Goal: Task Accomplishment & Management: Use online tool/utility

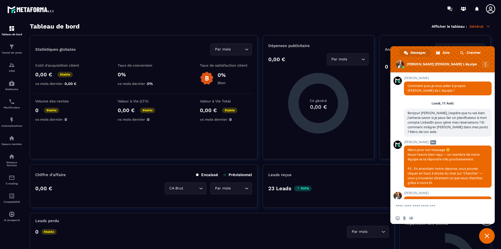
scroll to position [202, 0]
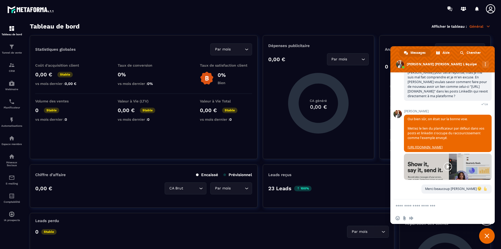
click at [490, 235] on span "Fermer le chat" at bounding box center [488, 236] width 16 height 16
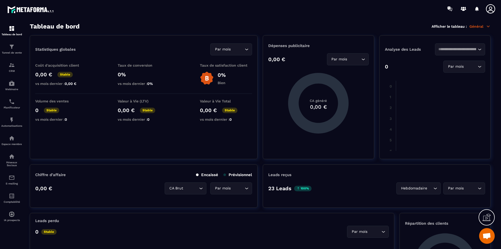
click at [493, 6] on icon at bounding box center [491, 9] width 10 height 10
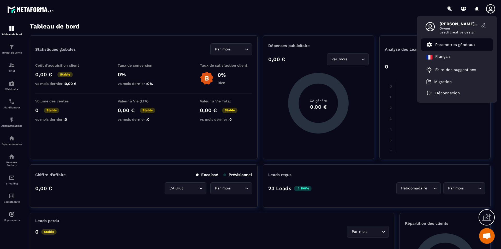
click at [467, 44] on p "Paramètres généraux" at bounding box center [456, 44] width 40 height 5
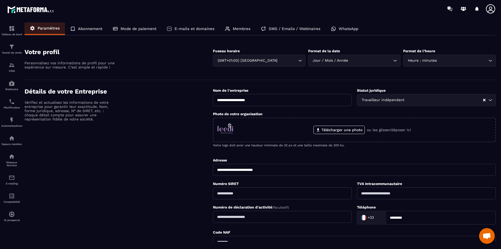
click at [197, 29] on p "E-mails et domaines" at bounding box center [195, 28] width 40 height 5
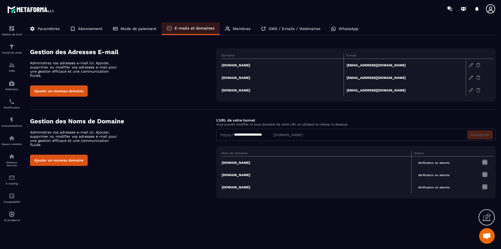
click at [483, 218] on div at bounding box center [487, 217] width 16 height 16
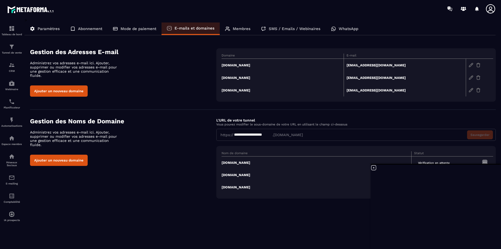
click at [252, 65] on td "[DOMAIN_NAME]" at bounding box center [283, 65] width 122 height 13
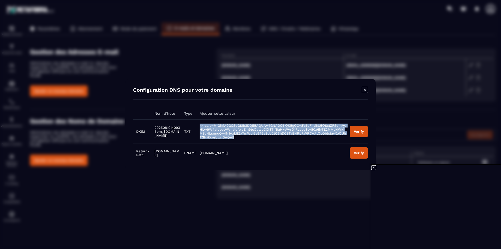
drag, startPoint x: 262, startPoint y: 138, endPoint x: 207, endPoint y: 126, distance: 56.0
click at [207, 126] on td "k=rsa;p=MIGfMA0GCSqGSIb3DQEBAQUAA4GNADCBiQKBgQC+8VEeF4d6U5OSstZFSqm/yJHLw9W4yIu…" at bounding box center [272, 131] width 150 height 24
copy span "k=rsa;p=MIGfMA0GCSqGSIb3DQEBAQUAA4GNADCBiQKBgQC+8VEeF4d6U5OSstZFSqm/yJHLw9W4yIu…"
drag, startPoint x: 183, startPoint y: 136, endPoint x: 151, endPoint y: 123, distance: 35.2
click at [151, 123] on tr "DKIM 20250810140935pm._[DOMAIN_NAME] TXT k=rsa;p=MIGfMA0GCSqGSIb3DQEBAQUAA4GNAD…" at bounding box center [250, 131] width 235 height 24
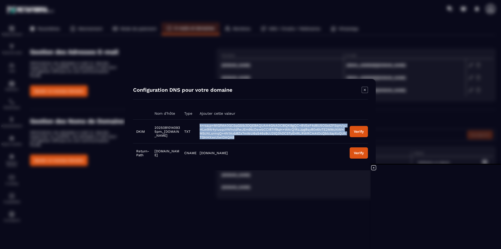
copy tr "20250810140935pm._[DOMAIN_NAME]"
click at [358, 132] on div "Verify" at bounding box center [359, 131] width 10 height 4
click at [317, 150] on td "[DOMAIN_NAME]" at bounding box center [272, 152] width 150 height 19
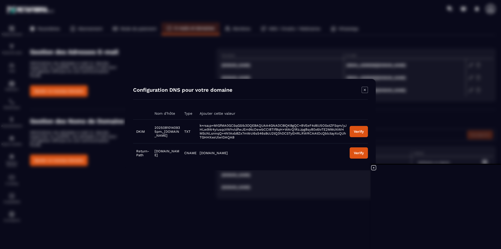
click at [354, 134] on button "Verify" at bounding box center [359, 131] width 18 height 11
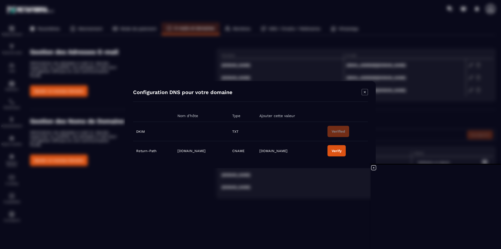
click at [364, 92] on icon "Modal window" at bounding box center [365, 92] width 6 height 6
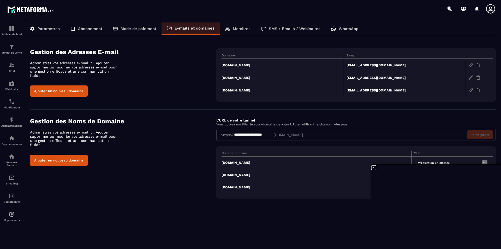
click at [246, 77] on td "[DOMAIN_NAME]" at bounding box center [283, 77] width 122 height 13
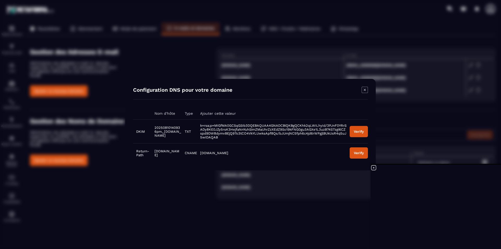
drag, startPoint x: 186, startPoint y: 136, endPoint x: 151, endPoint y: 127, distance: 36.6
click at [151, 127] on tr "DKIM 20250810140936pm._[DOMAIN_NAME] TXT k=rsa;p=MIGfMA0GCSqGSIb3DQEBAQUAA4GNAD…" at bounding box center [250, 131] width 235 height 24
copy tr "20250810140936pm._[DOMAIN_NAME]"
click at [365, 90] on icon "Modal window" at bounding box center [365, 90] width 6 height 6
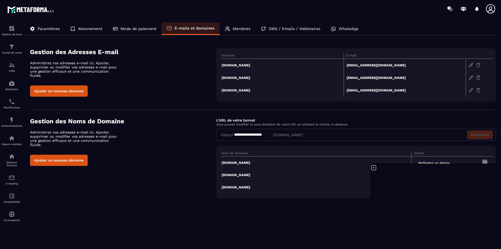
click at [251, 66] on td "[DOMAIN_NAME]" at bounding box center [283, 65] width 122 height 13
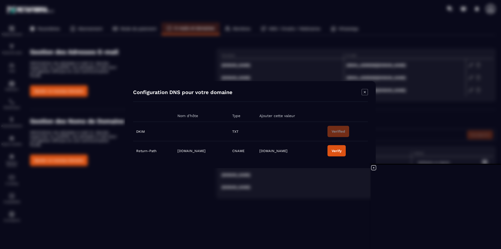
drag, startPoint x: 238, startPoint y: 150, endPoint x: 163, endPoint y: 152, distance: 75.2
click at [163, 152] on tr "Return-Path [DOMAIN_NAME] CNAME [DOMAIN_NAME] Verify" at bounding box center [250, 150] width 235 height 19
copy tr "[DOMAIN_NAME]"
drag, startPoint x: 311, startPoint y: 152, endPoint x: 278, endPoint y: 152, distance: 32.7
click at [278, 152] on tr "Return-Path [DOMAIN_NAME] CNAME [DOMAIN_NAME] Verify" at bounding box center [250, 150] width 235 height 19
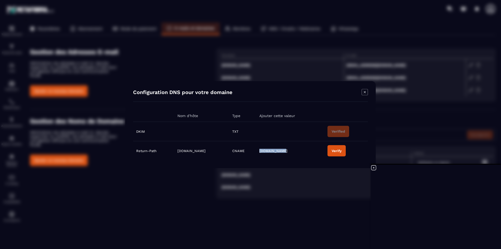
copy tr "[DOMAIN_NAME]"
click at [394, 146] on div "Modal window" at bounding box center [250, 124] width 501 height 249
click at [342, 152] on div "Verify" at bounding box center [337, 151] width 10 height 4
click at [365, 94] on icon "Modal window" at bounding box center [365, 92] width 6 height 6
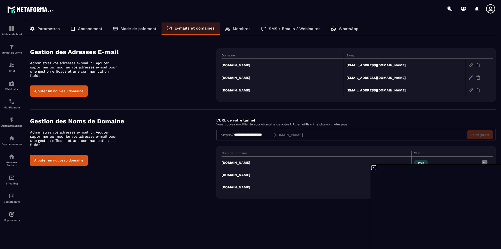
click at [251, 76] on td "[DOMAIN_NAME]" at bounding box center [283, 77] width 122 height 13
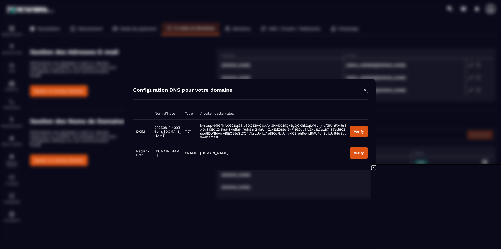
drag, startPoint x: 189, startPoint y: 137, endPoint x: 151, endPoint y: 129, distance: 39.5
click at [151, 129] on tr "DKIM 20250810140936pm._[DOMAIN_NAME] TXT k=rsa;p=MIGfMA0GCSqGSIb3DQEBAQUAA4GNAD…" at bounding box center [250, 131] width 235 height 24
copy tr "20250810140936pm._[DOMAIN_NAME]"
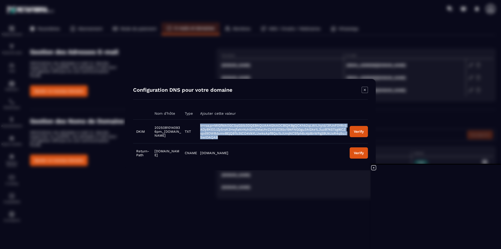
drag, startPoint x: 259, startPoint y: 137, endPoint x: 200, endPoint y: 123, distance: 61.2
click at [200, 123] on tr "DKIM 20250810140936pm._[DOMAIN_NAME] TXT k=rsa;p=MIGfMA0GCSqGSIb3DQEBAQUAA4GNAD…" at bounding box center [250, 131] width 235 height 24
copy tr "k=rsa;p=MIGfMA0GCSqGSIb3DQEBAQUAA4GNADCBiQKBgQCKhk2qLWILhyId/3PJnF0YRrSADy8KE0J…"
click at [363, 134] on button "Verify" at bounding box center [359, 131] width 18 height 11
drag, startPoint x: 191, startPoint y: 157, endPoint x: 150, endPoint y: 148, distance: 42.3
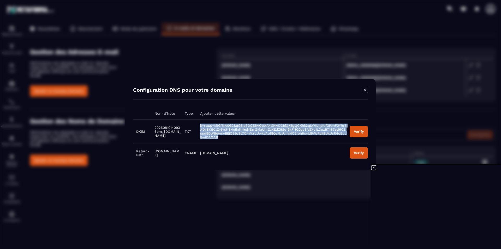
click at [150, 148] on tr "Return-Path [DOMAIN_NAME] CNAME [DOMAIN_NAME] Verify" at bounding box center [250, 152] width 235 height 19
click at [153, 156] on td "[DOMAIN_NAME]" at bounding box center [166, 152] width 30 height 19
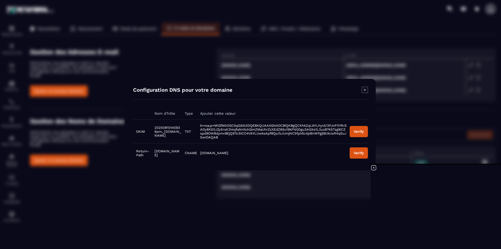
drag, startPoint x: 188, startPoint y: 156, endPoint x: 154, endPoint y: 150, distance: 35.3
click at [154, 150] on td "[DOMAIN_NAME]" at bounding box center [166, 152] width 30 height 19
copy span "[DOMAIN_NAME]"
drag, startPoint x: 233, startPoint y: 154, endPoint x: 209, endPoint y: 155, distance: 23.5
click at [209, 155] on td "[DOMAIN_NAME]" at bounding box center [272, 152] width 150 height 19
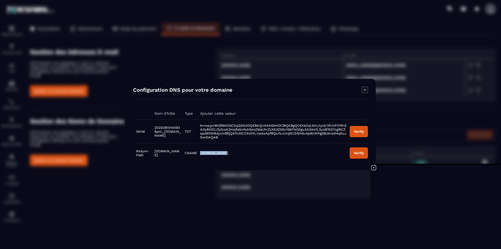
copy span "[DOMAIN_NAME]"
click at [366, 131] on button "Verify" at bounding box center [359, 131] width 18 height 11
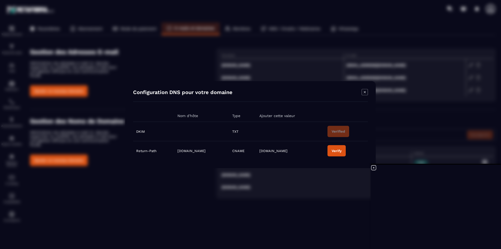
click at [399, 151] on div "Modal window" at bounding box center [250, 124] width 501 height 249
click at [342, 151] on div "Verify" at bounding box center [337, 151] width 10 height 4
click at [367, 94] on icon "Modal window" at bounding box center [365, 92] width 6 height 6
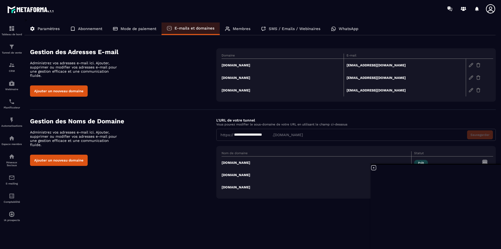
click at [247, 90] on td "[DOMAIN_NAME]" at bounding box center [283, 90] width 122 height 13
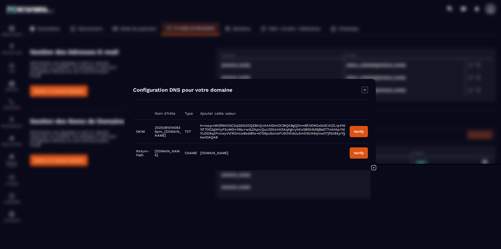
drag, startPoint x: 185, startPoint y: 135, endPoint x: 154, endPoint y: 124, distance: 33.0
click at [154, 124] on td "20250810140936pm._[DOMAIN_NAME]" at bounding box center [167, 131] width 30 height 24
copy span "20250810140936pm._[DOMAIN_NAME]"
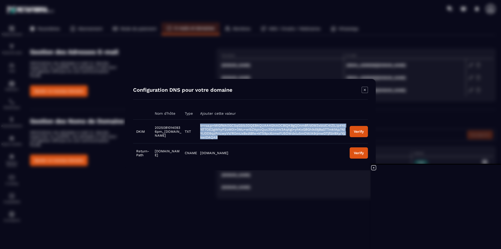
drag, startPoint x: 236, startPoint y: 134, endPoint x: 207, endPoint y: 125, distance: 29.9
click at [207, 125] on td "k=rsa;p=MIGfMA0GCSqGSIb3DQEBAQUAA4GNADCBiQKBgQDnm8f/d0M3xbldC4IZlLIp4Yd1tT7OE2g…" at bounding box center [272, 131] width 150 height 24
click at [241, 161] on td "[DOMAIN_NAME]" at bounding box center [272, 152] width 150 height 19
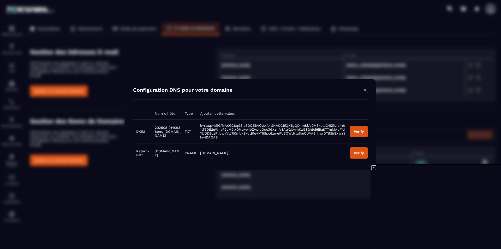
drag, startPoint x: 190, startPoint y: 156, endPoint x: 154, endPoint y: 150, distance: 36.2
click at [154, 150] on td "[DOMAIN_NAME]" at bounding box center [167, 152] width 30 height 19
drag, startPoint x: 233, startPoint y: 153, endPoint x: 208, endPoint y: 151, distance: 25.4
click at [208, 151] on td "[DOMAIN_NAME]" at bounding box center [272, 152] width 150 height 19
click at [365, 134] on button "Verify" at bounding box center [359, 131] width 18 height 11
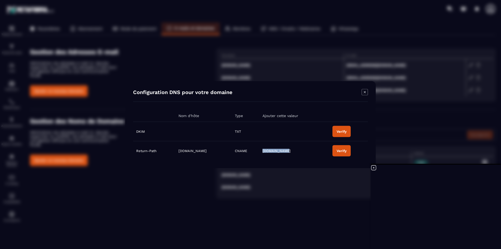
click at [347, 132] on div "Verify" at bounding box center [342, 131] width 10 height 4
click at [346, 155] on button "Verify" at bounding box center [337, 150] width 18 height 11
click at [364, 92] on icon "Modal window" at bounding box center [365, 92] width 6 height 6
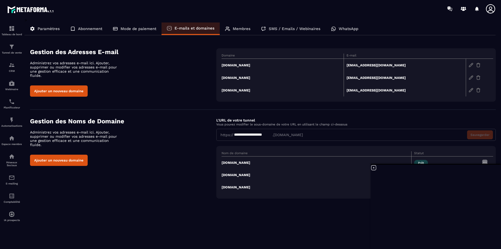
click at [373, 168] on icon at bounding box center [374, 168] width 6 height 6
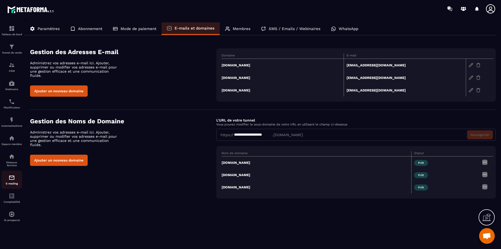
click at [11, 180] on img at bounding box center [12, 177] width 6 height 6
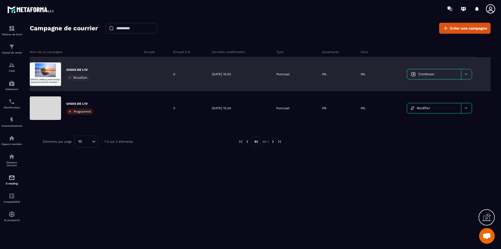
click at [446, 74] on link "Continuer" at bounding box center [434, 74] width 54 height 10
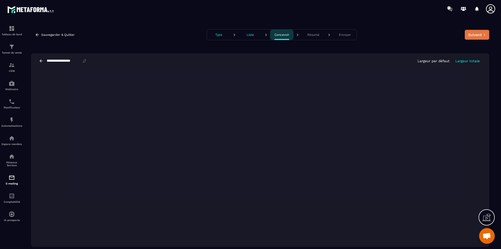
click at [481, 34] on button "Suivant" at bounding box center [477, 35] width 25 height 10
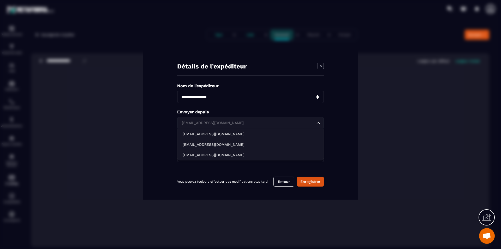
click at [320, 122] on icon "Search for option" at bounding box center [318, 122] width 5 height 5
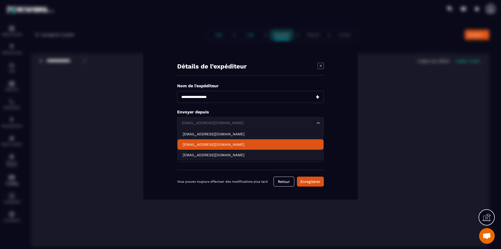
click at [234, 144] on p "[EMAIL_ADDRESS][DOMAIN_NAME]" at bounding box center [251, 144] width 136 height 5
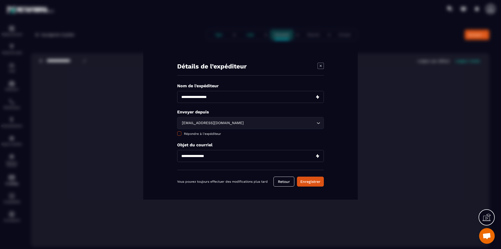
click at [179, 134] on span "Modal window" at bounding box center [179, 133] width 4 height 4
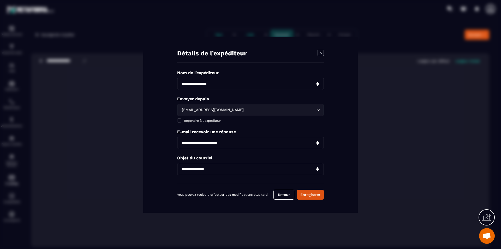
click at [227, 143] on input "Modal window" at bounding box center [250, 143] width 147 height 12
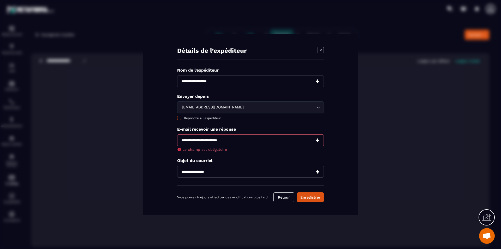
click at [180, 120] on div "Nom de l'expéditeur Envoyer depuis [EMAIL_ADDRESS][DOMAIN_NAME] Loading... Répo…" at bounding box center [250, 127] width 147 height 118
click at [180, 118] on span "Modal window" at bounding box center [179, 118] width 4 height 4
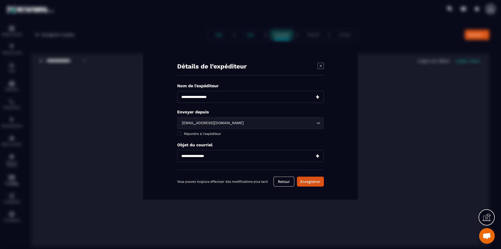
click at [241, 156] on input "Modal window" at bounding box center [250, 156] width 147 height 12
click at [282, 155] on input "Modal window" at bounding box center [250, 156] width 147 height 12
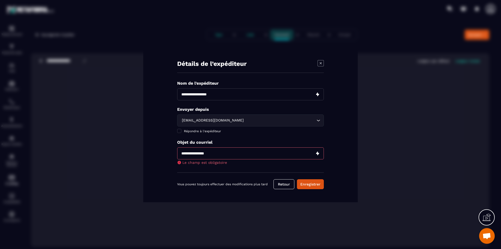
click at [254, 98] on input "Modal window" at bounding box center [250, 94] width 147 height 12
type input "**********"
click at [292, 153] on input "Modal window" at bounding box center [250, 153] width 147 height 12
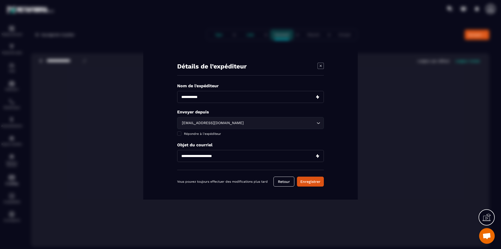
drag, startPoint x: 231, startPoint y: 156, endPoint x: 172, endPoint y: 155, distance: 59.0
click at [172, 155] on div "**********" at bounding box center [250, 125] width 215 height 150
type input "*"
type input "****"
click at [310, 184] on button "Enregistrer" at bounding box center [310, 182] width 27 height 10
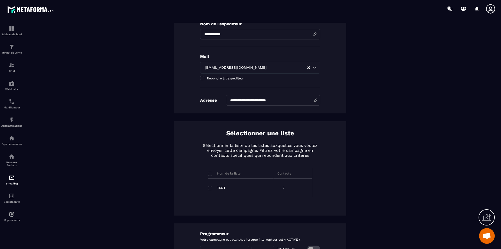
scroll to position [157, 0]
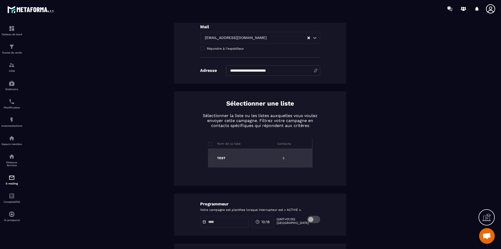
click at [230, 158] on div "TEST" at bounding box center [241, 158] width 66 height 19
click at [285, 157] on div "2" at bounding box center [293, 158] width 39 height 19
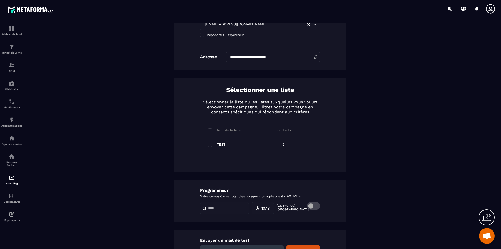
scroll to position [209, 0]
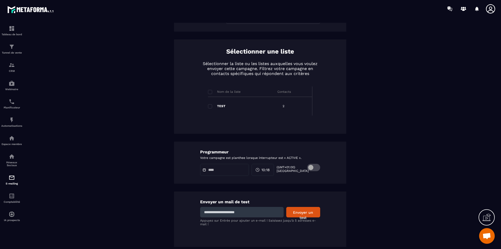
click at [243, 215] on input at bounding box center [242, 212] width 84 height 10
click at [273, 214] on input "**********" at bounding box center [242, 212] width 84 height 10
type input "**********"
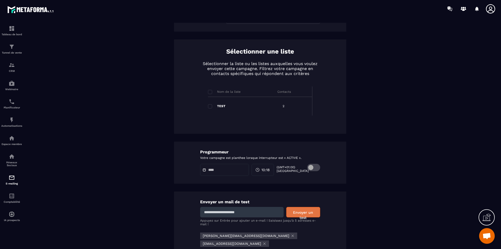
click at [303, 214] on button "Envoyer un test" at bounding box center [304, 212] width 34 height 10
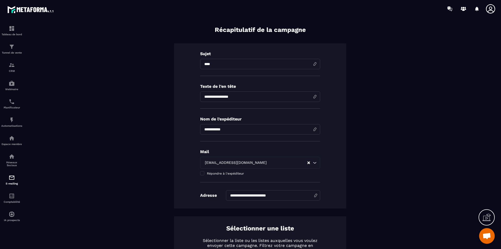
scroll to position [26, 0]
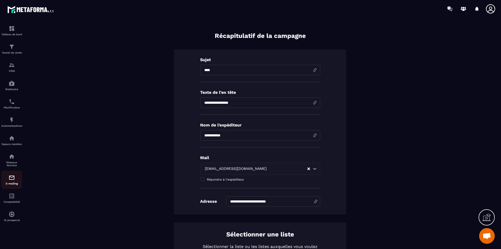
click at [12, 181] on div "E-mailing" at bounding box center [11, 179] width 21 height 10
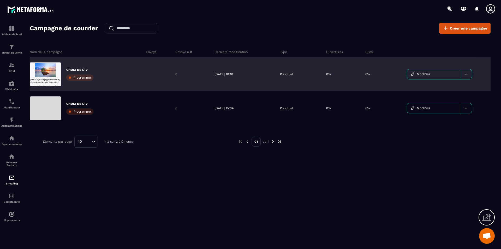
click at [428, 75] on span "Modifier" at bounding box center [424, 74] width 14 height 4
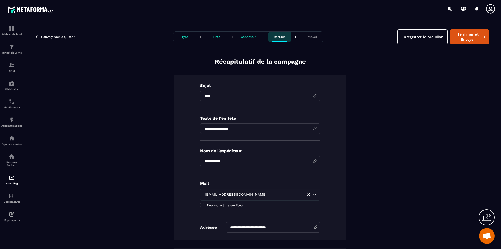
click at [245, 37] on p "Concevoir" at bounding box center [248, 37] width 15 height 4
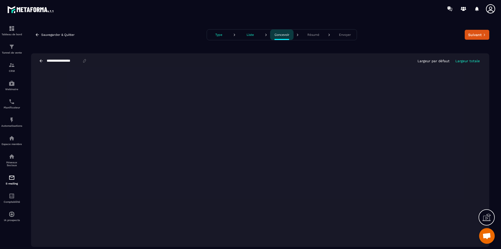
click at [253, 35] on p "Liste" at bounding box center [250, 35] width 7 height 4
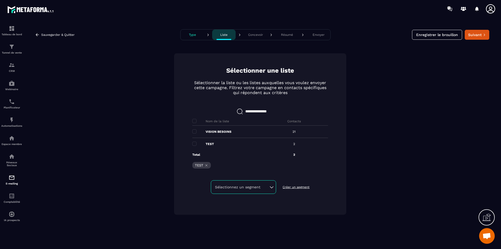
click at [194, 34] on p "Type" at bounding box center [192, 35] width 7 height 4
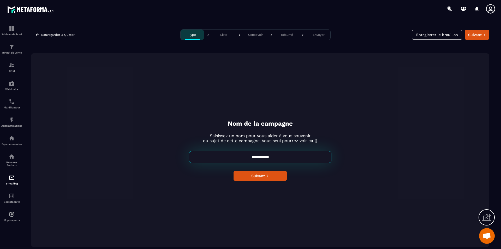
click at [221, 34] on p "Liste" at bounding box center [223, 35] width 7 height 4
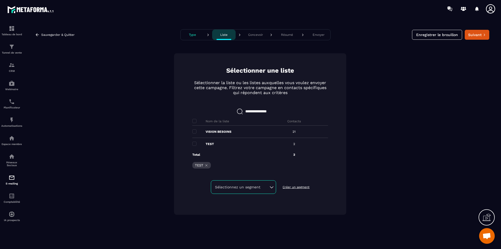
click at [253, 35] on p "Concevoir" at bounding box center [255, 35] width 15 height 4
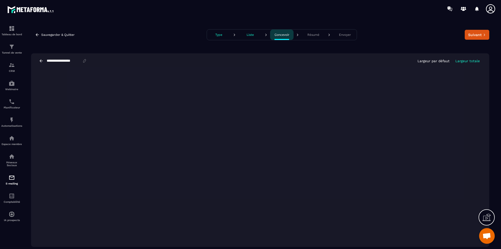
click at [315, 35] on p "Résumé" at bounding box center [314, 35] width 12 height 4
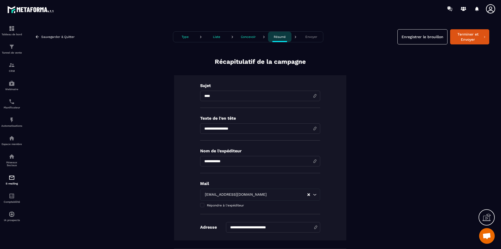
click at [246, 37] on p "Concevoir" at bounding box center [248, 37] width 15 height 4
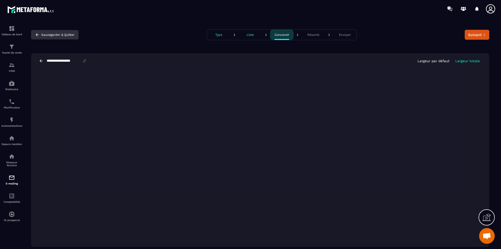
click at [45, 34] on button "Sauvegarder & Quitter" at bounding box center [55, 34] width 48 height 9
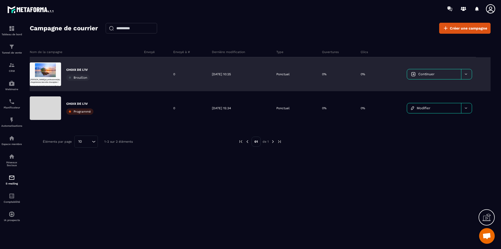
click at [466, 76] on icon at bounding box center [466, 74] width 4 height 4
click at [422, 77] on link "Continuer" at bounding box center [434, 74] width 54 height 10
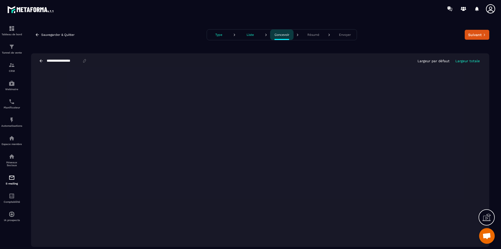
click at [219, 36] on p "Type" at bounding box center [218, 35] width 7 height 4
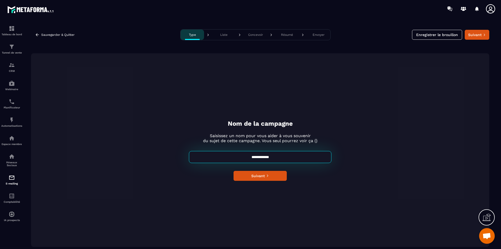
click at [275, 156] on input "**********" at bounding box center [260, 157] width 143 height 12
click at [248, 157] on input "**********" at bounding box center [260, 157] width 143 height 12
click at [277, 155] on input "**********" at bounding box center [260, 157] width 143 height 12
type input "**********"
click at [274, 174] on button "Suivant" at bounding box center [260, 176] width 53 height 10
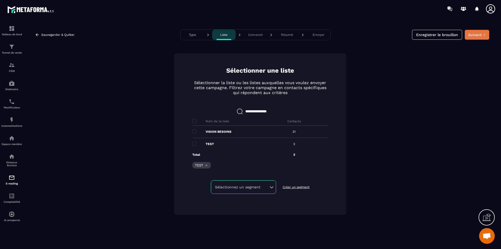
click at [480, 37] on button "Suivant" at bounding box center [477, 35] width 25 height 10
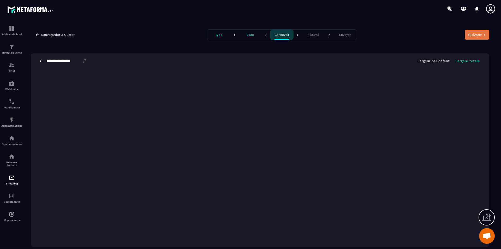
click at [476, 34] on button "Suivant" at bounding box center [477, 35] width 25 height 10
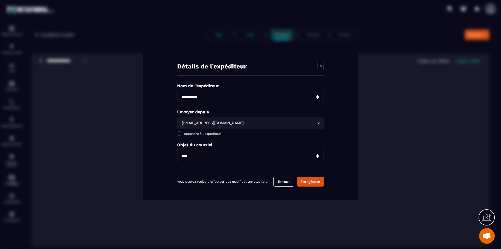
drag, startPoint x: 197, startPoint y: 156, endPoint x: 174, endPoint y: 156, distance: 22.5
click at [174, 156] on div "Détails de l’expéditeur Nom de l'expéditeur Envoyer depuis [EMAIL_ADDRESS][DOMA…" at bounding box center [250, 125] width 215 height 150
drag, startPoint x: 258, startPoint y: 158, endPoint x: 177, endPoint y: 153, distance: 81.7
click at [177, 153] on div "**********" at bounding box center [250, 125] width 215 height 150
drag, startPoint x: 192, startPoint y: 156, endPoint x: 177, endPoint y: 155, distance: 15.5
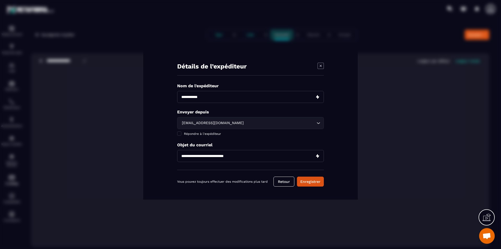
click at [177, 157] on input "**********" at bounding box center [250, 156] width 147 height 12
type input "**********"
click at [311, 183] on button "Enregistrer" at bounding box center [310, 182] width 27 height 10
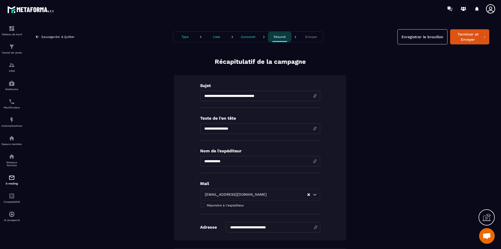
click at [313, 129] on input at bounding box center [260, 128] width 120 height 10
drag, startPoint x: 233, startPoint y: 127, endPoint x: 180, endPoint y: 133, distance: 53.9
click at [180, 133] on div "**********" at bounding box center [260, 157] width 172 height 165
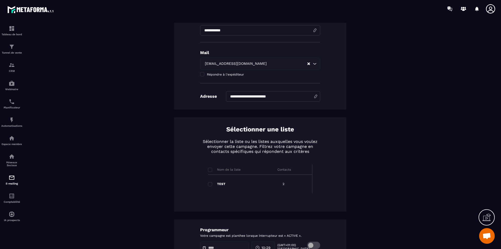
scroll to position [209, 0]
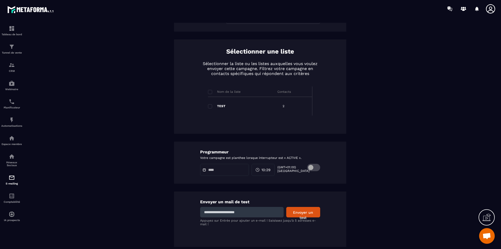
click at [233, 213] on input at bounding box center [242, 212] width 84 height 10
type input "**********"
click at [298, 210] on button "Envoyer un test" at bounding box center [304, 212] width 34 height 10
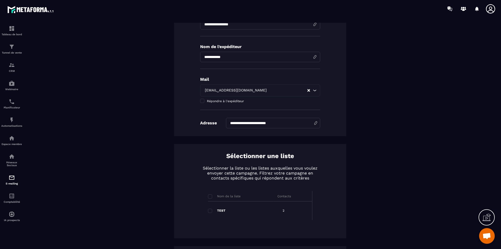
scroll to position [0, 0]
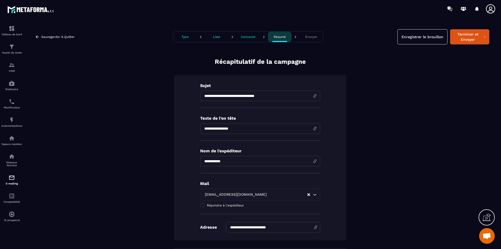
click at [247, 35] on p "Concevoir" at bounding box center [248, 37] width 15 height 4
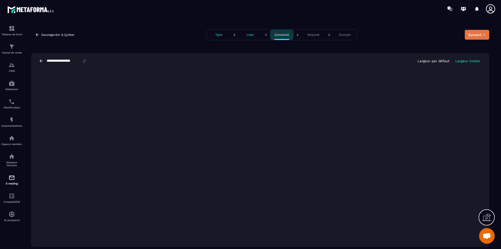
click at [472, 37] on button "Suivant" at bounding box center [477, 35] width 25 height 10
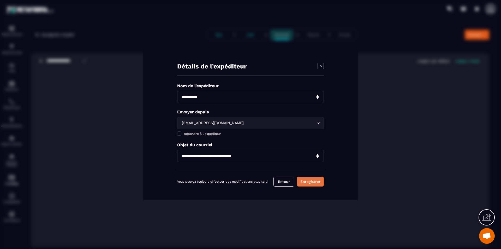
click at [306, 183] on button "Enregistrer" at bounding box center [310, 182] width 27 height 10
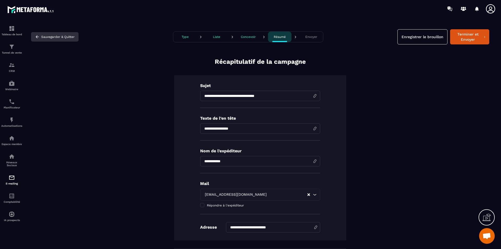
click at [44, 38] on button "Sauvegarder & Quitter" at bounding box center [55, 36] width 48 height 9
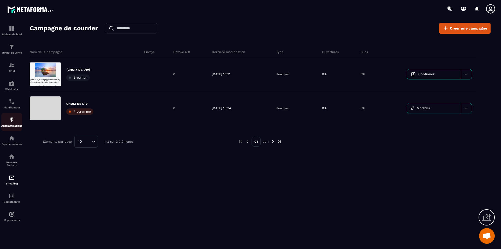
click at [13, 122] on img at bounding box center [12, 120] width 6 height 6
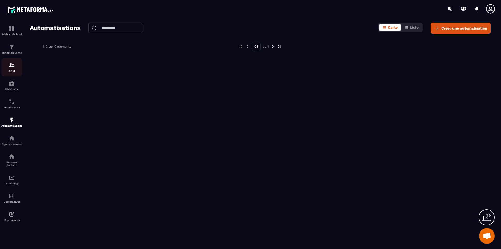
click at [11, 68] on div "CRM" at bounding box center [11, 67] width 21 height 10
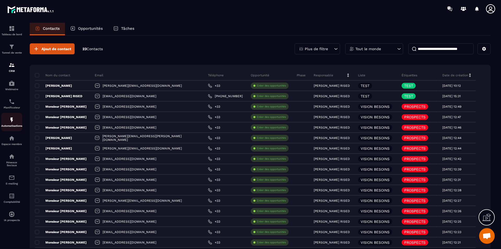
click at [9, 122] on img at bounding box center [12, 120] width 6 height 6
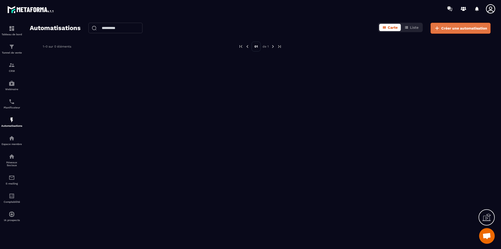
click at [458, 29] on span "Créer une automatisation" at bounding box center [465, 28] width 46 height 5
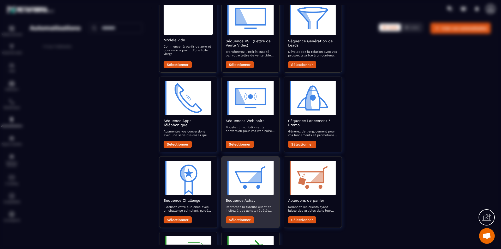
scroll to position [10, 0]
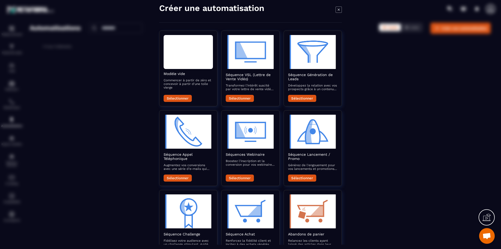
click at [487, 215] on icon at bounding box center [487, 217] width 8 height 8
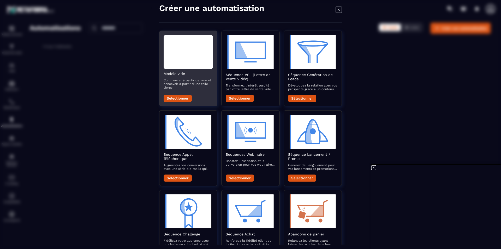
click at [186, 97] on button "Sélectionner" at bounding box center [178, 98] width 28 height 7
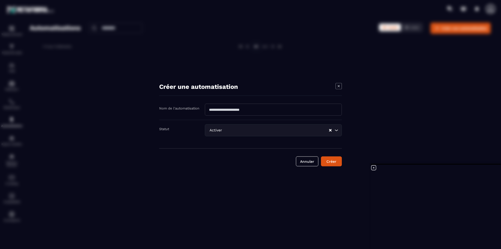
click at [245, 109] on input "Modal window" at bounding box center [273, 109] width 137 height 12
type input "*"
type input "**********"
click at [339, 131] on icon "Search for option" at bounding box center [336, 129] width 5 height 5
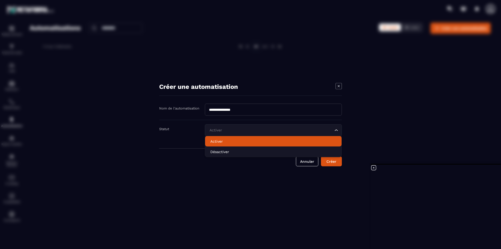
click at [212, 140] on p "Activer" at bounding box center [274, 140] width 126 height 5
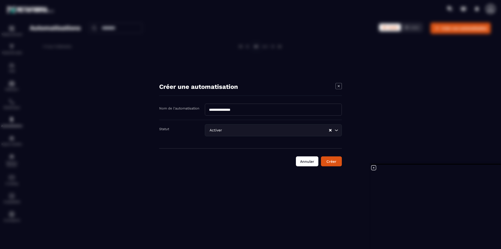
click at [308, 161] on button "Annuler" at bounding box center [307, 161] width 22 height 10
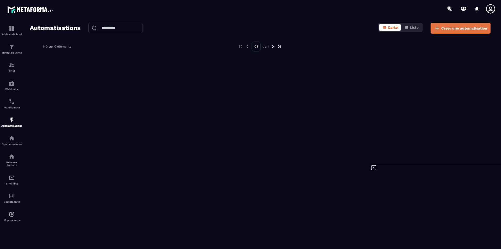
click at [453, 26] on span "Créer une automatisation" at bounding box center [465, 28] width 46 height 5
